Goal: Check status: Check status

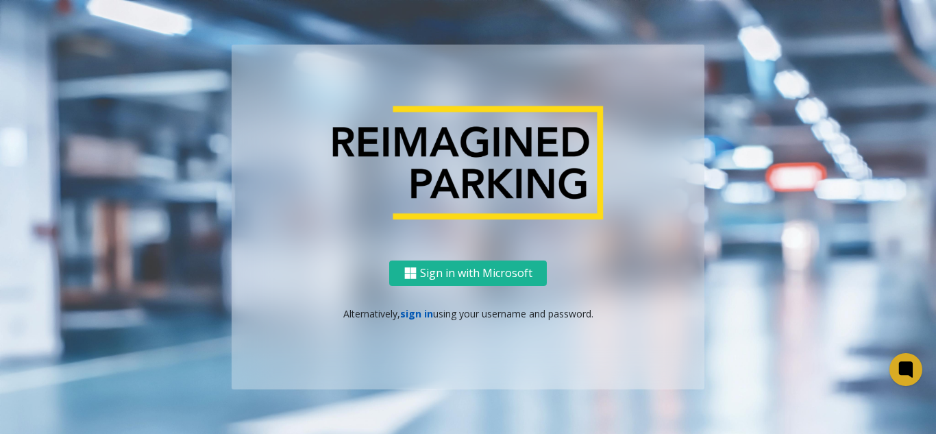
click at [427, 319] on link "sign in" at bounding box center [416, 313] width 33 height 13
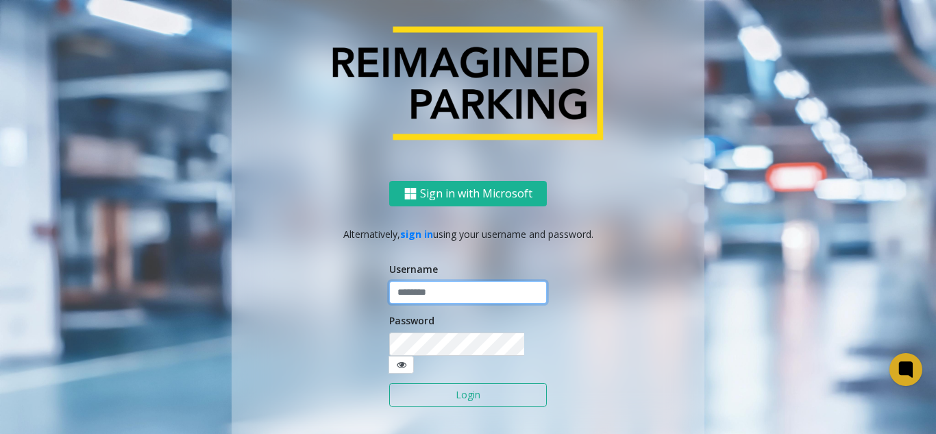
click at [426, 304] on input "text" at bounding box center [468, 292] width 158 height 23
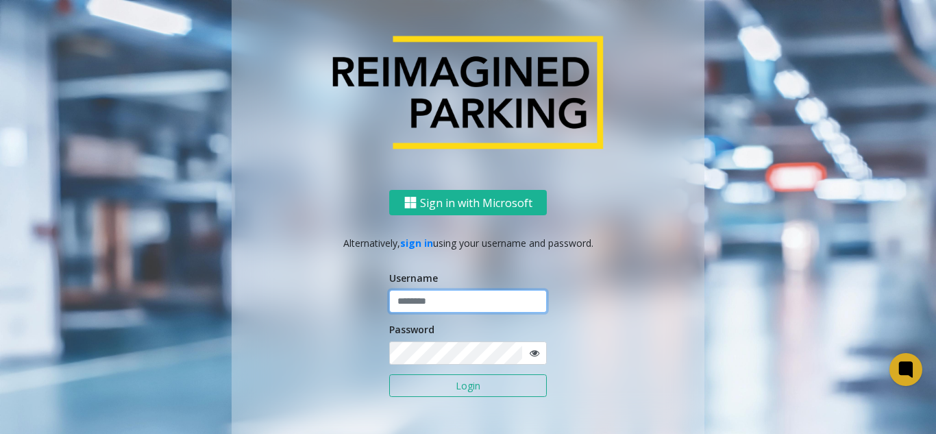
paste input "*******"
type input "*******"
click at [490, 389] on button "Login" at bounding box center [468, 385] width 158 height 23
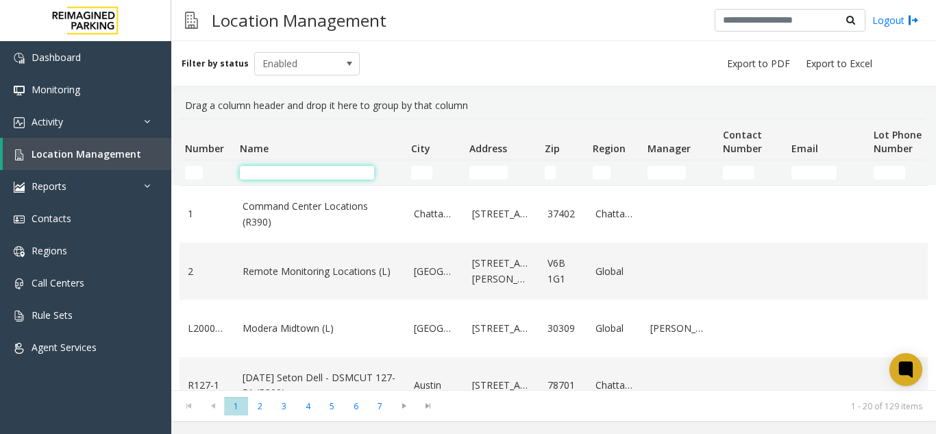
click at [260, 168] on input "Name Filter" at bounding box center [307, 173] width 134 height 14
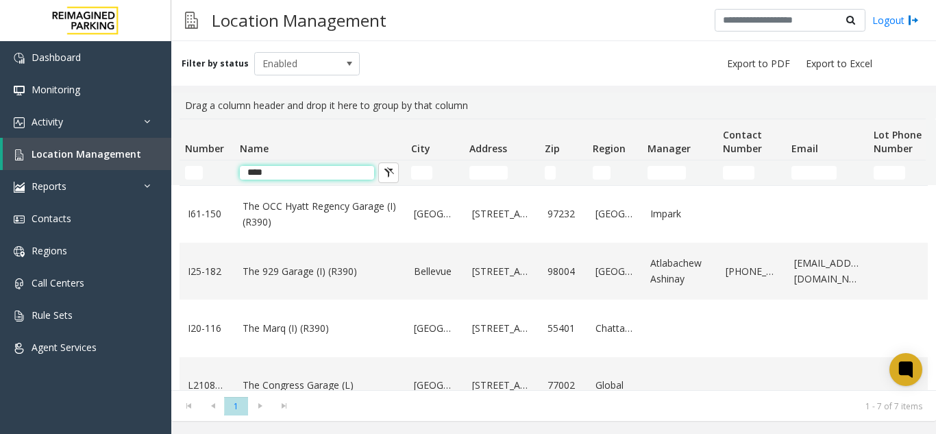
type input "***"
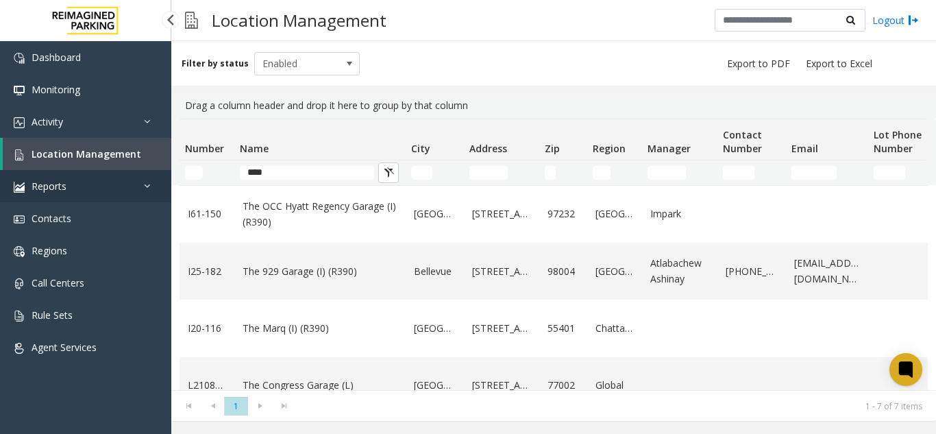
click at [59, 191] on span "Reports" at bounding box center [49, 186] width 35 height 13
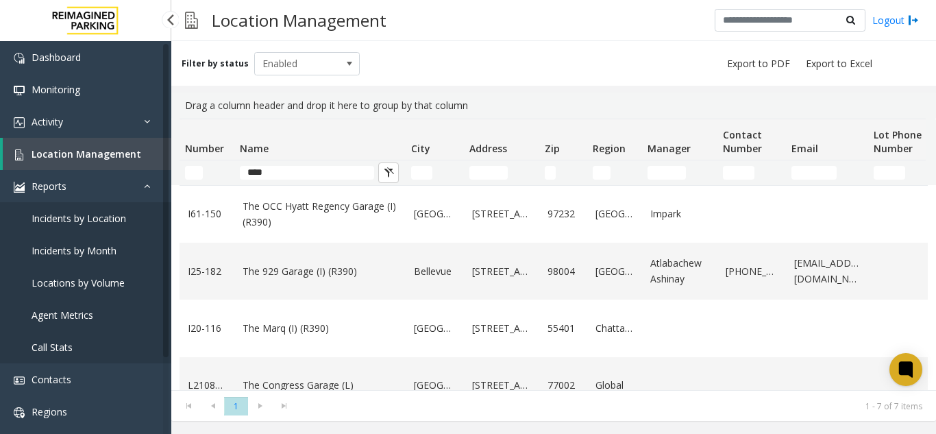
click at [64, 164] on link "Location Management" at bounding box center [87, 154] width 169 height 32
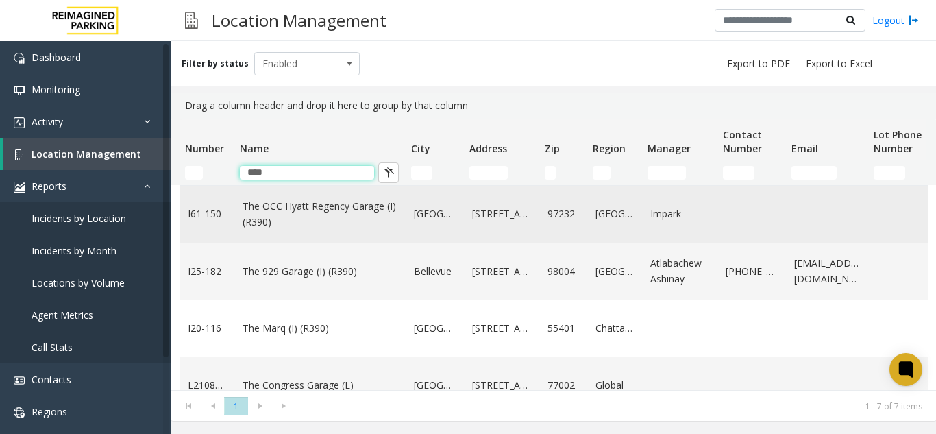
drag, startPoint x: 286, startPoint y: 177, endPoint x: 188, endPoint y: 187, distance: 98.5
click at [188, 187] on div "Number Name City Address Zip Region Manager Contact Number Email Lot Phone Numb…" at bounding box center [553, 254] width 765 height 271
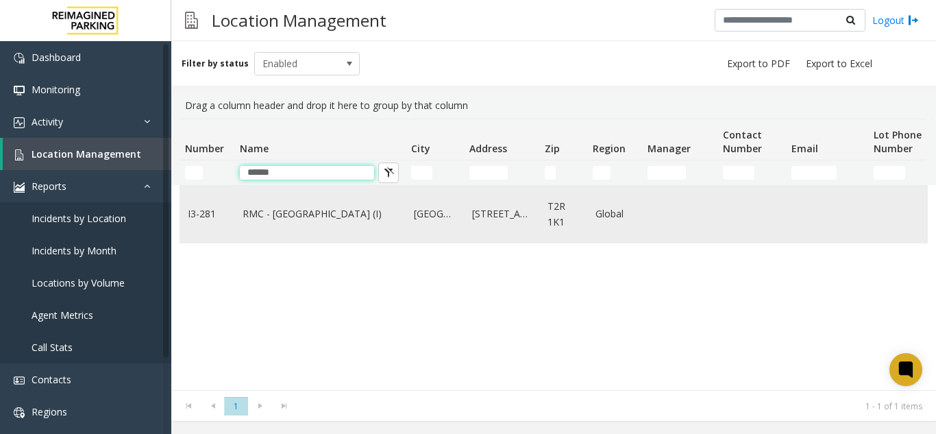
type input "*****"
click at [238, 218] on td "RMC - Mount Royal Village (I)" at bounding box center [319, 214] width 171 height 57
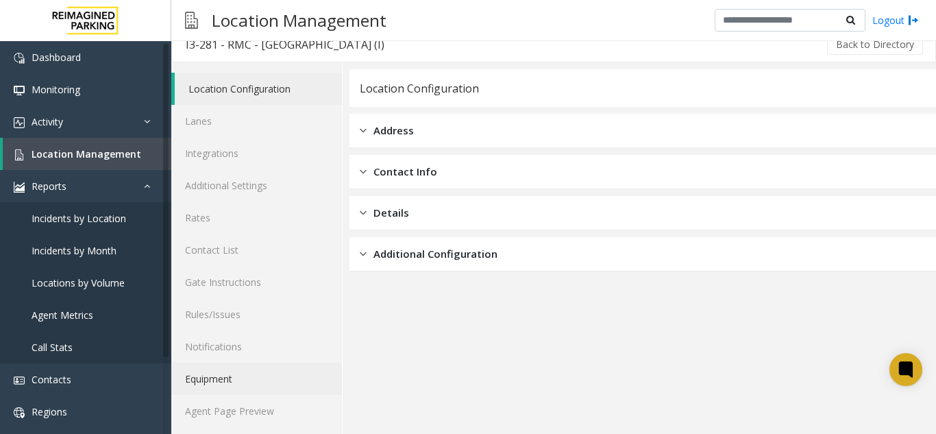
scroll to position [18, 0]
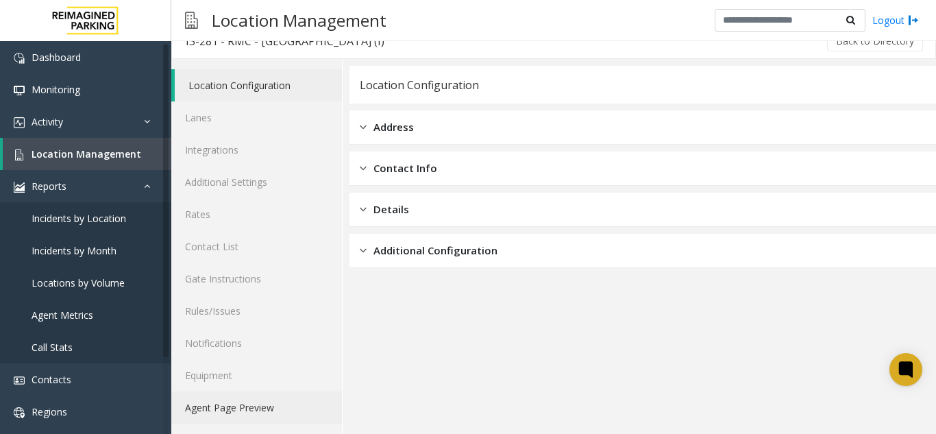
drag, startPoint x: 283, startPoint y: 400, endPoint x: 275, endPoint y: 401, distance: 8.3
click at [283, 400] on link "Agent Page Preview" at bounding box center [256, 407] width 171 height 32
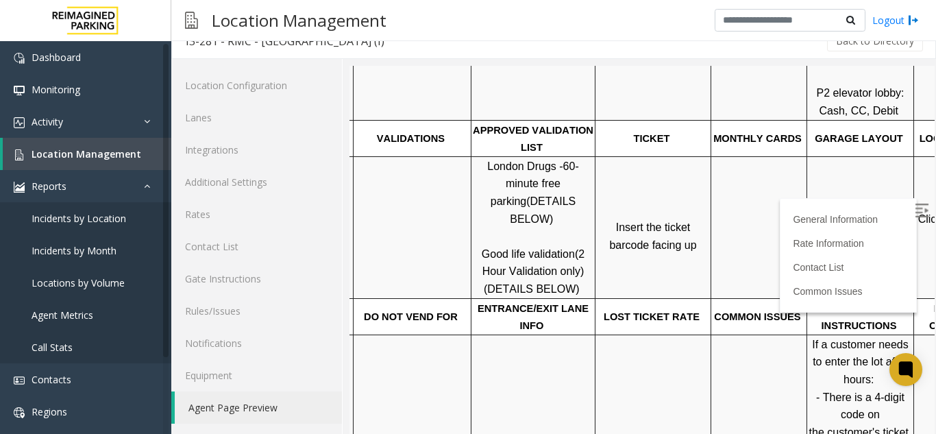
scroll to position [411, 193]
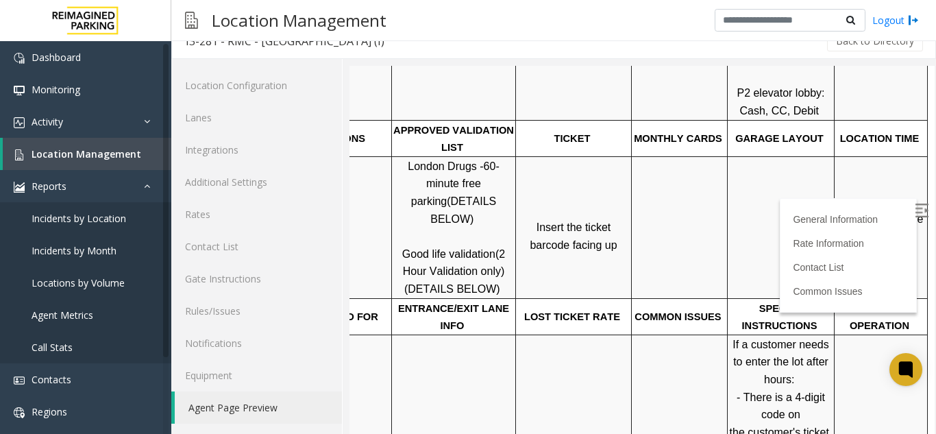
click at [915, 204] on img at bounding box center [922, 211] width 14 height 14
click at [866, 210] on p "Click Here for the local time" at bounding box center [880, 227] width 91 height 35
click at [857, 213] on span "Click Here for the local time" at bounding box center [883, 227] width 88 height 29
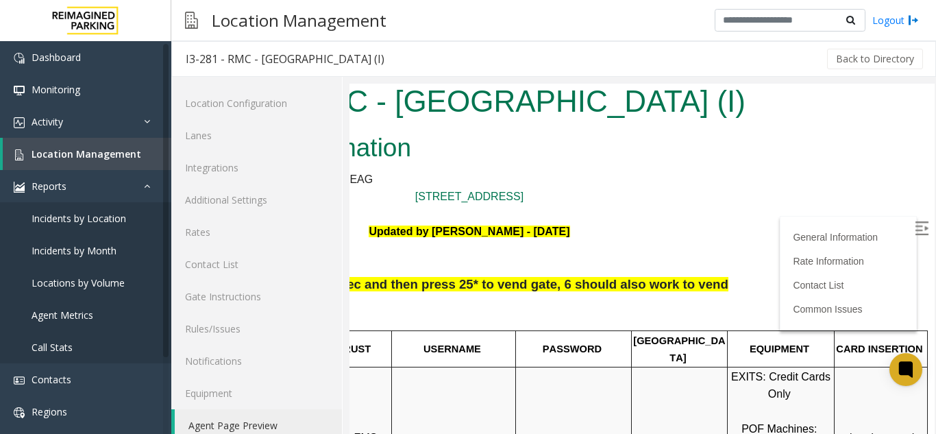
scroll to position [0, 193]
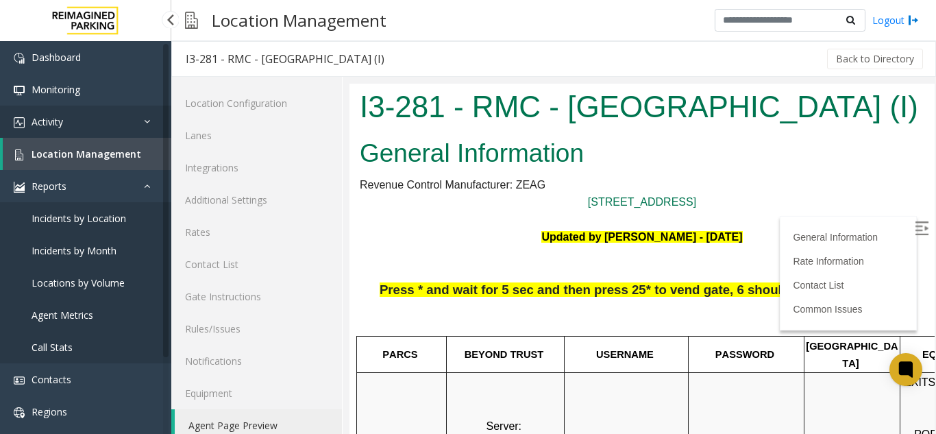
scroll to position [0, 193]
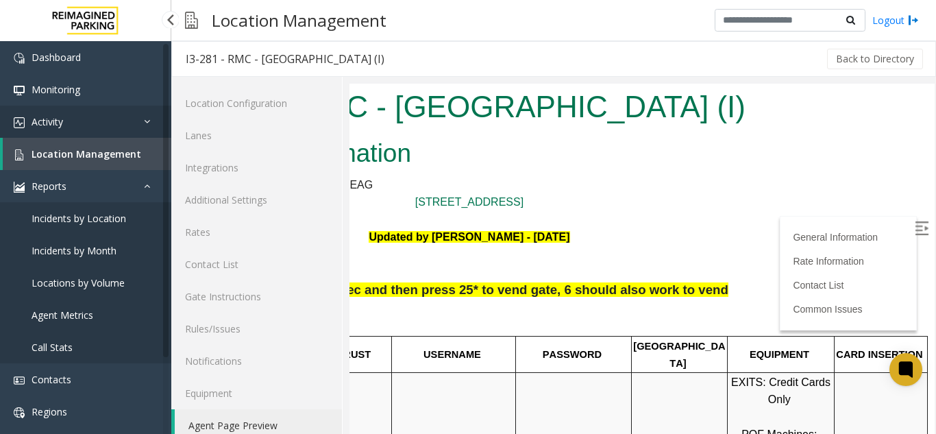
click at [79, 132] on link "Activity" at bounding box center [85, 122] width 171 height 32
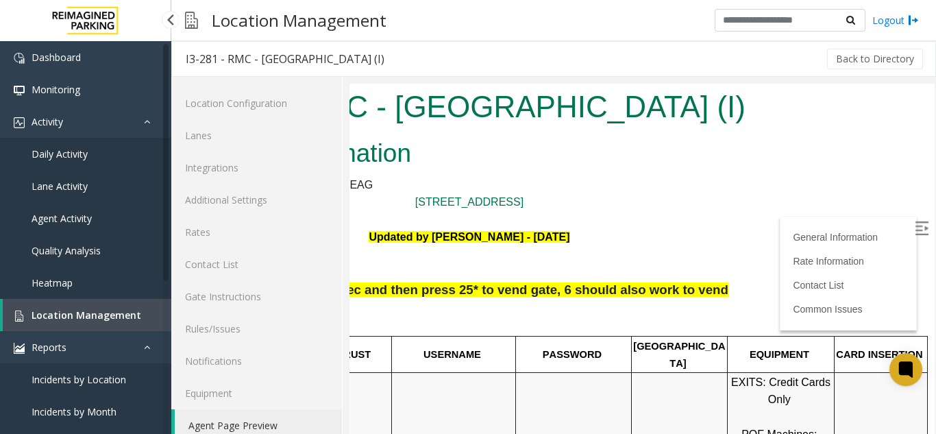
click at [85, 154] on span "Daily Activity" at bounding box center [60, 153] width 56 height 13
click at [62, 159] on span "Daily Activity" at bounding box center [60, 153] width 56 height 13
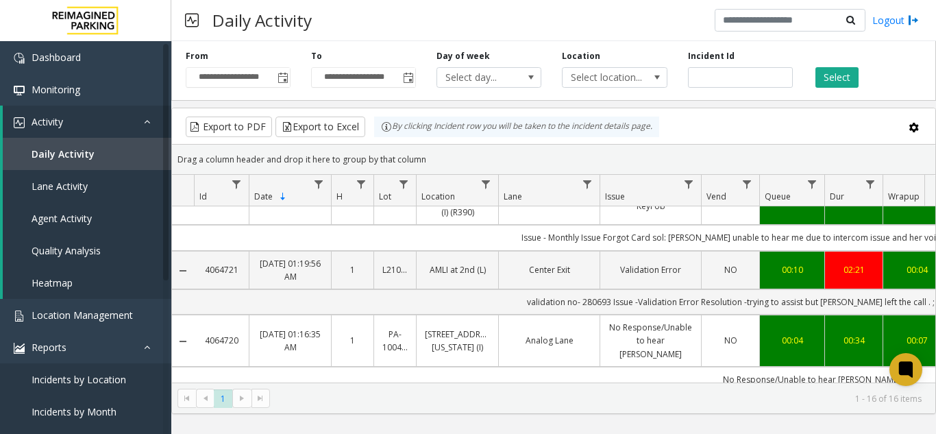
scroll to position [206, 0]
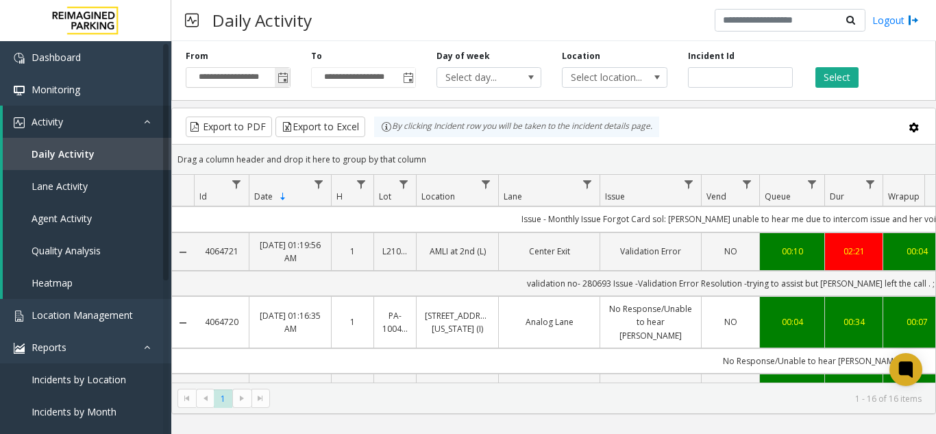
click at [279, 77] on span "Toggle popup" at bounding box center [283, 78] width 11 height 11
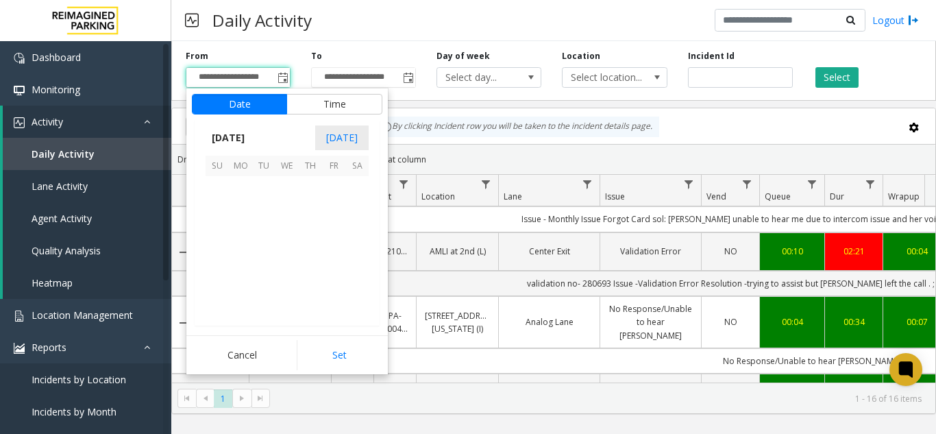
scroll to position [245795, 0]
click at [273, 278] on span "26" at bounding box center [263, 280] width 23 height 23
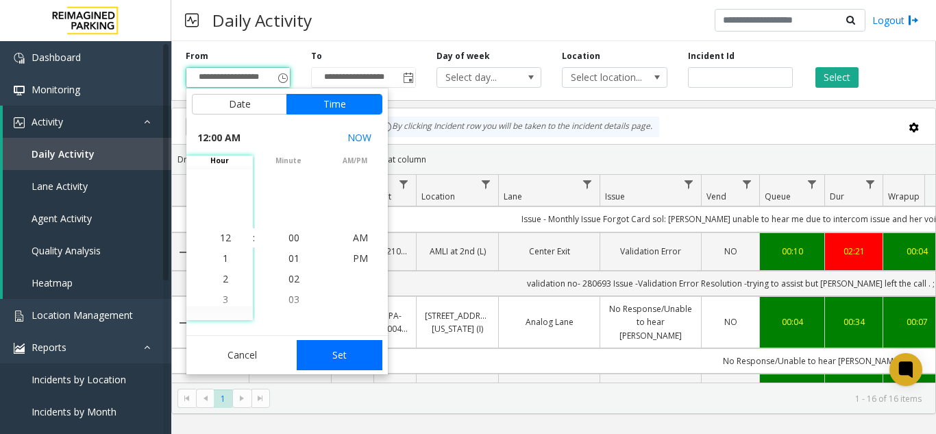
click at [329, 355] on button "Set" at bounding box center [340, 355] width 86 height 30
type input "**********"
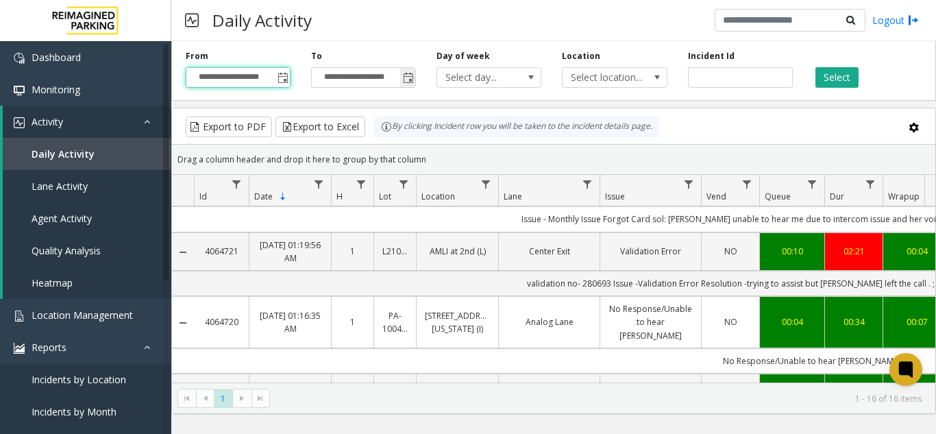
click at [408, 79] on span "Toggle popup" at bounding box center [408, 78] width 11 height 11
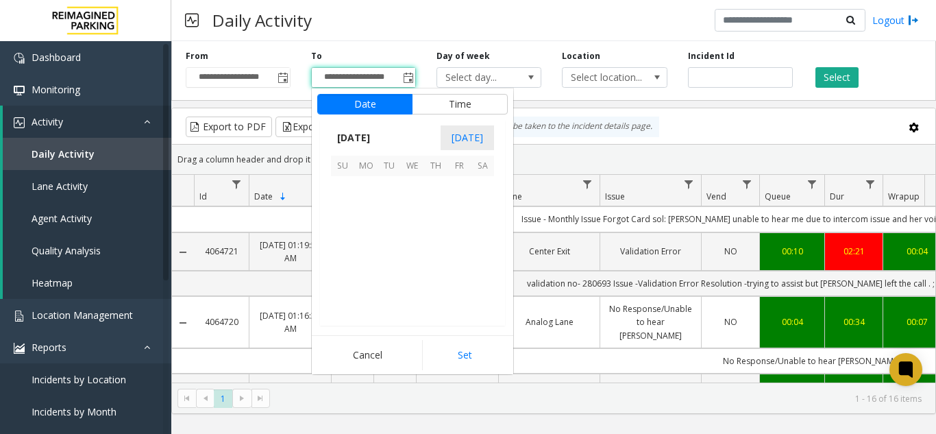
scroll to position [21, 0]
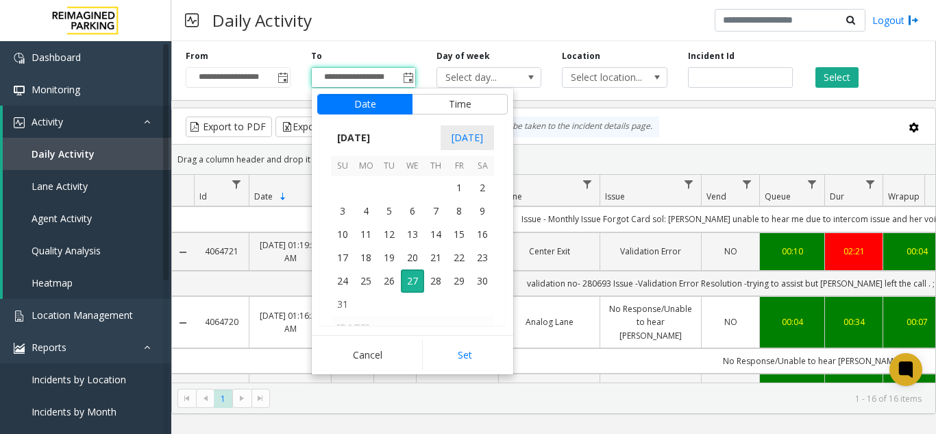
click at [405, 293] on td at bounding box center [412, 304] width 23 height 23
click at [406, 289] on span "27" at bounding box center [412, 280] width 23 height 23
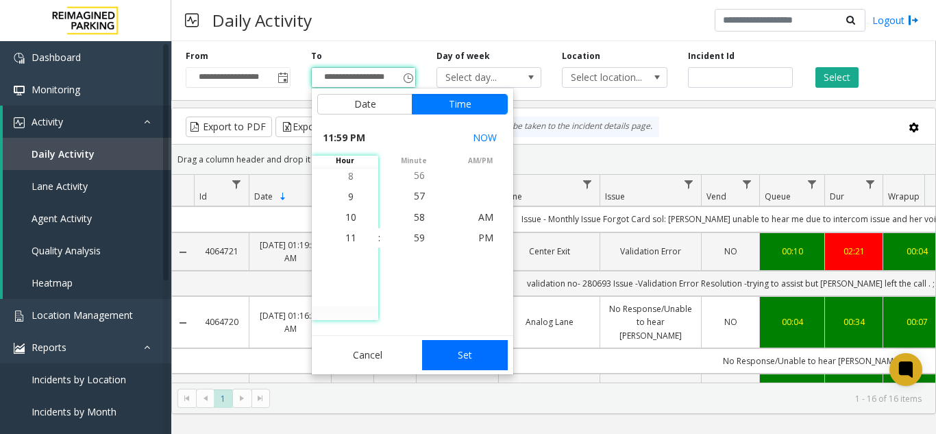
click at [489, 360] on button "Set" at bounding box center [465, 355] width 86 height 30
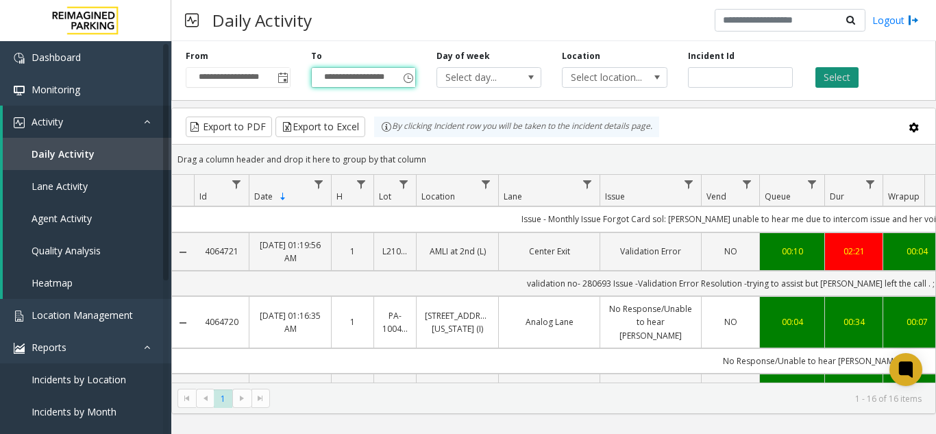
click at [823, 82] on button "Select" at bounding box center [837, 77] width 43 height 21
